Goal: Task Accomplishment & Management: Use online tool/utility

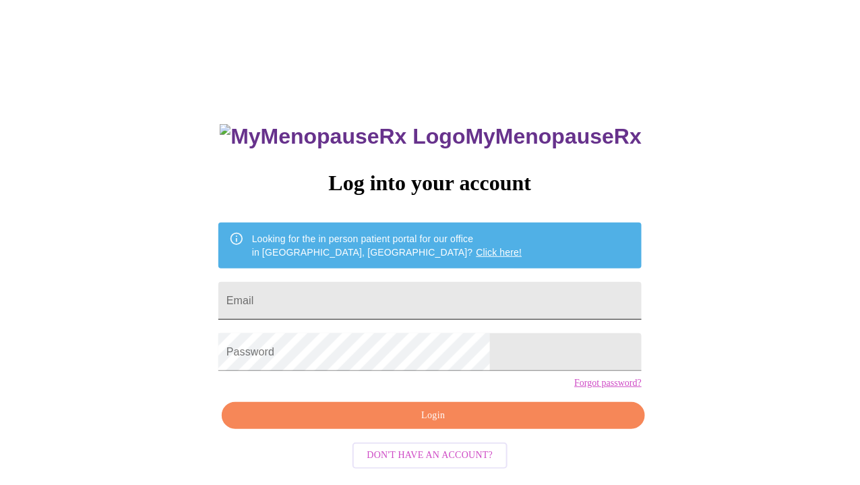
click at [363, 301] on input "Email" at bounding box center [429, 301] width 423 height 38
type input "johnson@compliancehr.com"
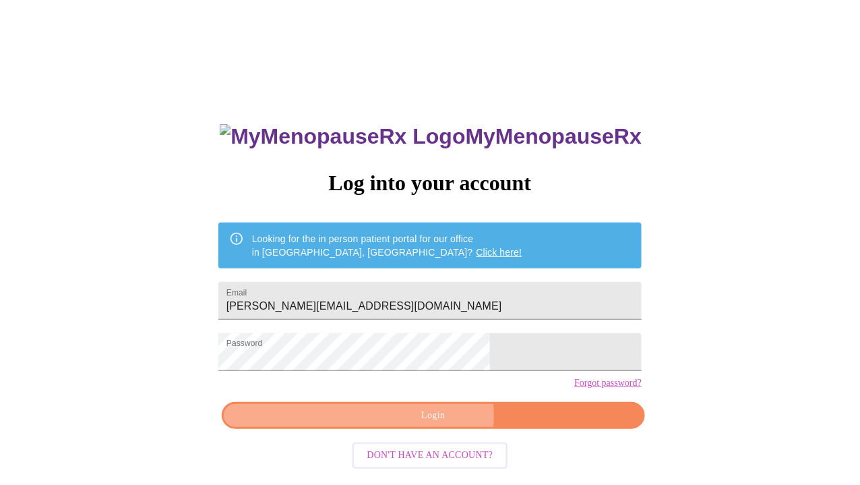
click at [412, 424] on span "Login" at bounding box center [433, 415] width 392 height 17
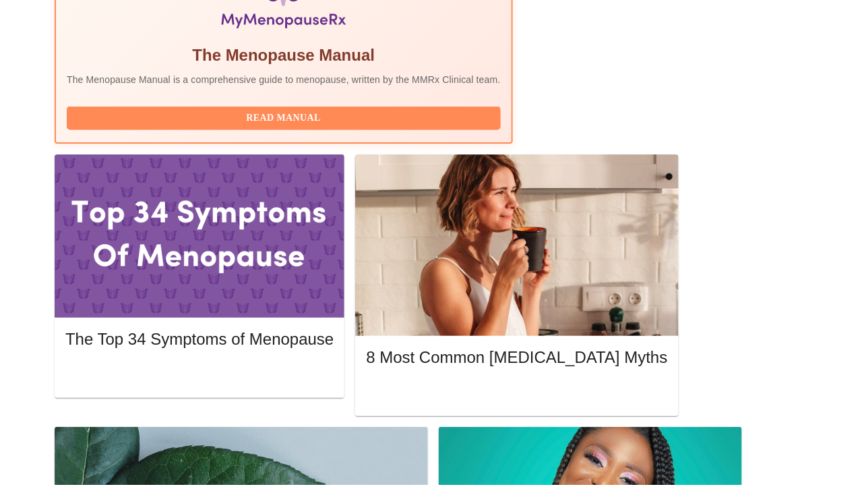
scroll to position [539, 0]
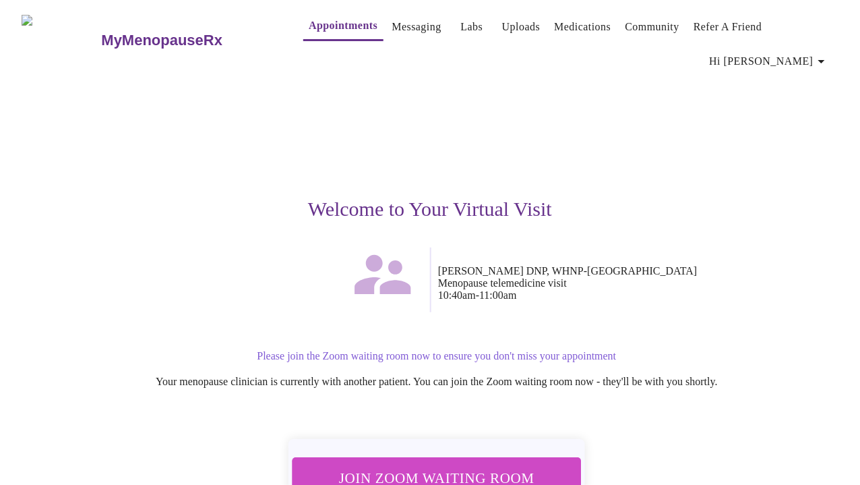
click at [474, 466] on span "Join Zoom Waiting Room" at bounding box center [436, 478] width 253 height 25
